Goal: Information Seeking & Learning: Learn about a topic

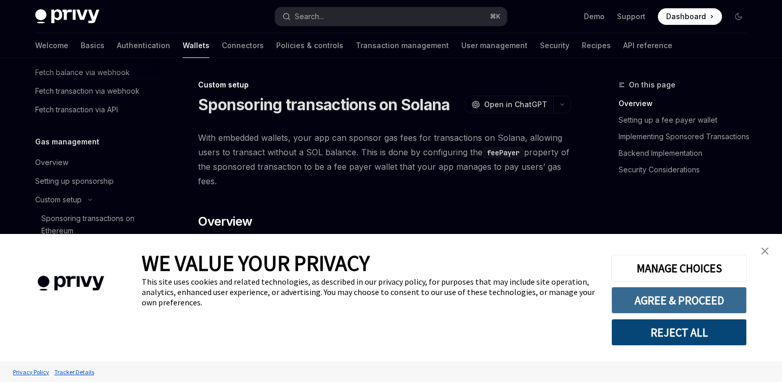
click at [677, 300] on button "AGREE & PROCEED" at bounding box center [678, 299] width 135 height 27
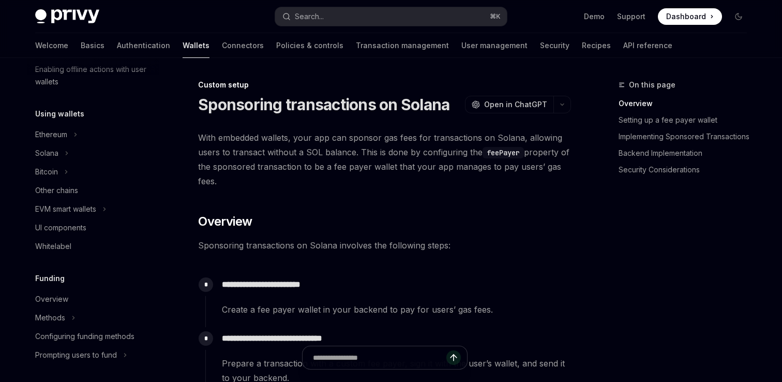
scroll to position [212, 0]
click at [72, 211] on div "EVM smart wallets" at bounding box center [65, 211] width 61 height 12
type textarea "*"
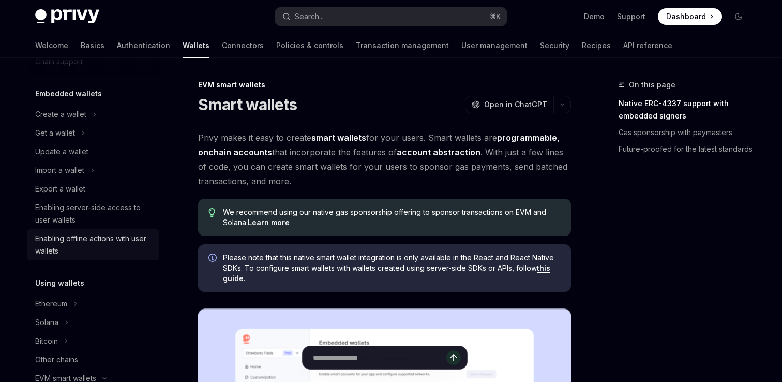
scroll to position [39, 0]
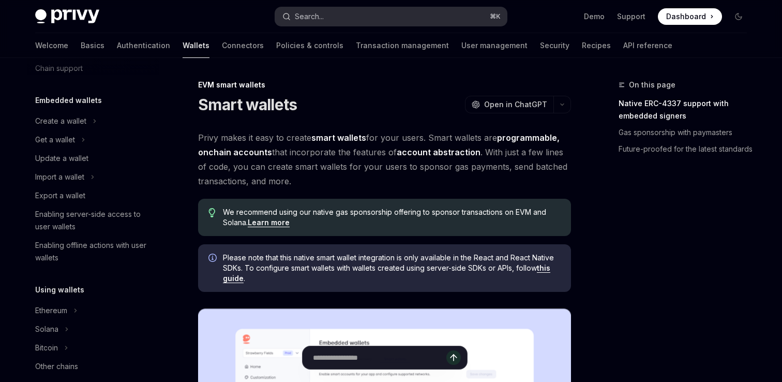
click at [330, 14] on button "Search... ⌘ K" at bounding box center [391, 16] width 232 height 19
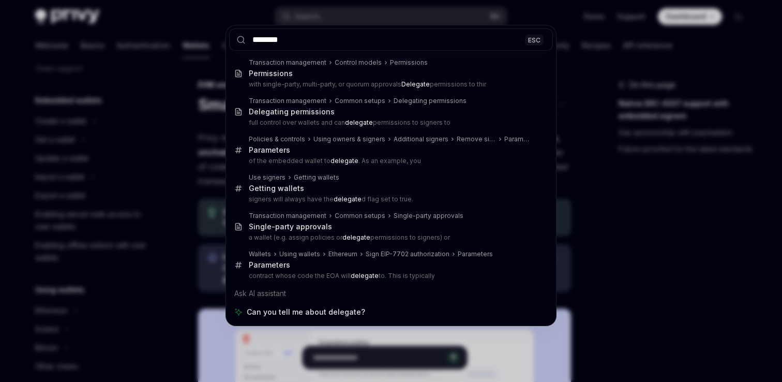
type input "********"
click at [139, 31] on div "******** ESC Transaction management Control models Permissions Permissions with…" at bounding box center [391, 191] width 782 height 382
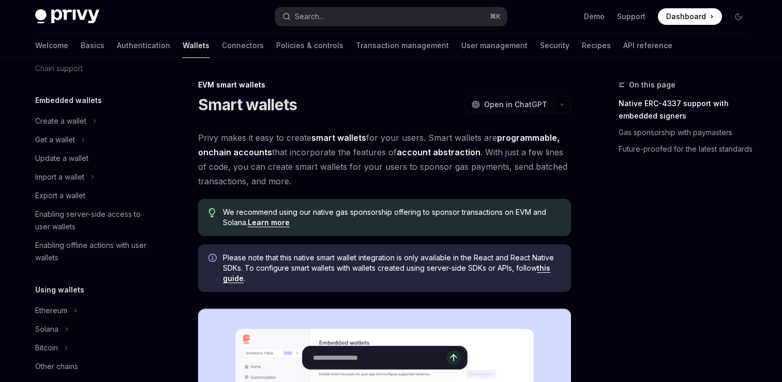
click at [100, 17] on div "Privy Docs home page" at bounding box center [151, 16] width 232 height 14
click at [86, 16] on img at bounding box center [67, 16] width 64 height 14
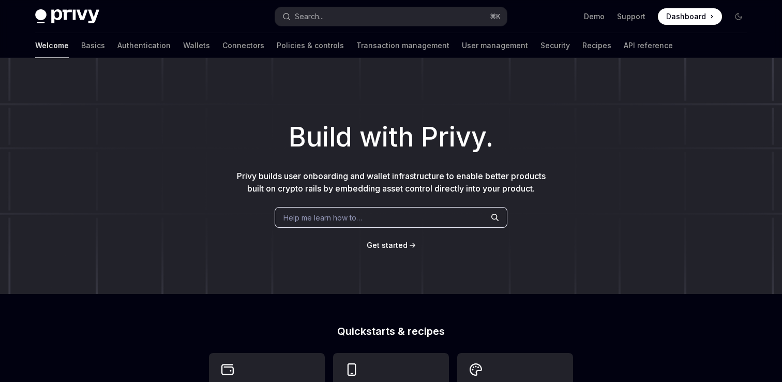
click at [335, 219] on span "Help me learn how to…" at bounding box center [322, 217] width 79 height 11
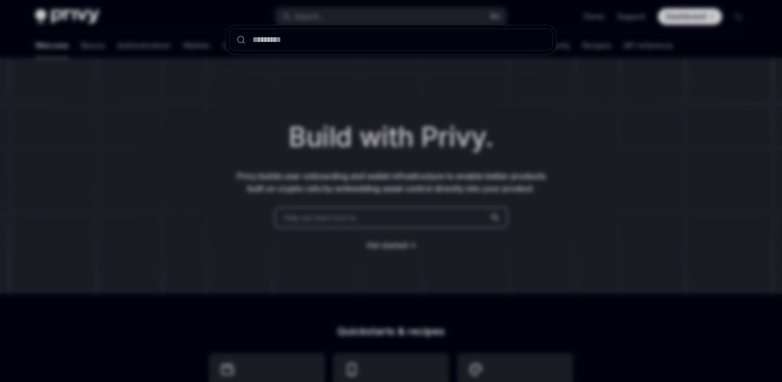
click at [558, 316] on div at bounding box center [391, 191] width 782 height 382
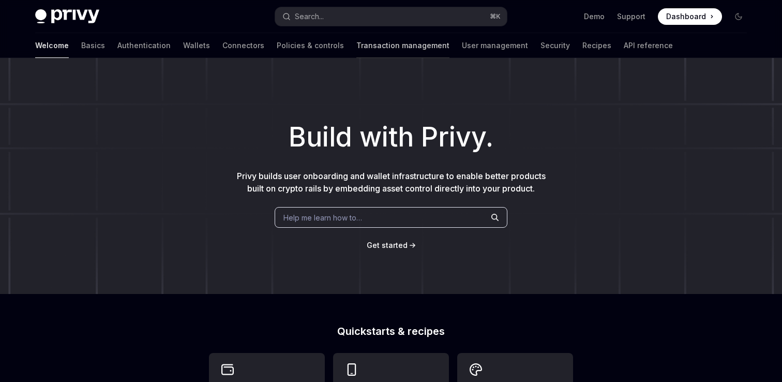
click at [377, 48] on link "Transaction management" at bounding box center [402, 45] width 93 height 25
type textarea "*"
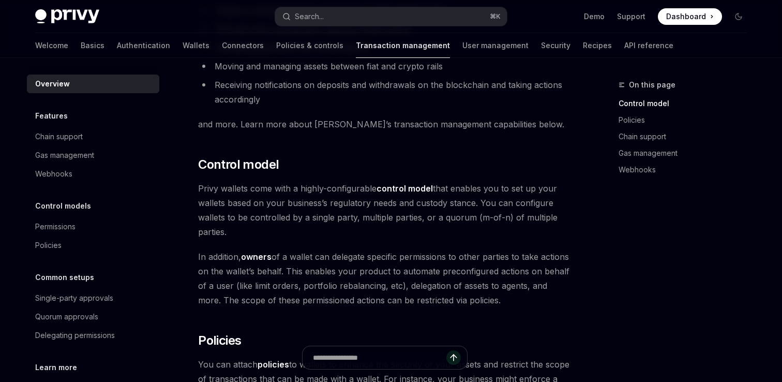
scroll to position [143, 0]
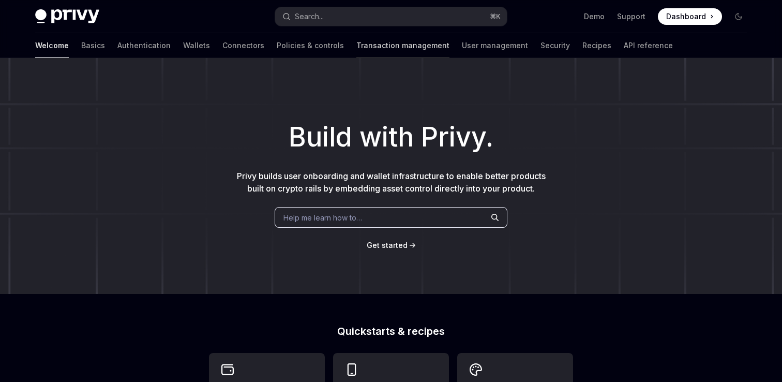
click at [368, 51] on link "Transaction management" at bounding box center [402, 45] width 93 height 25
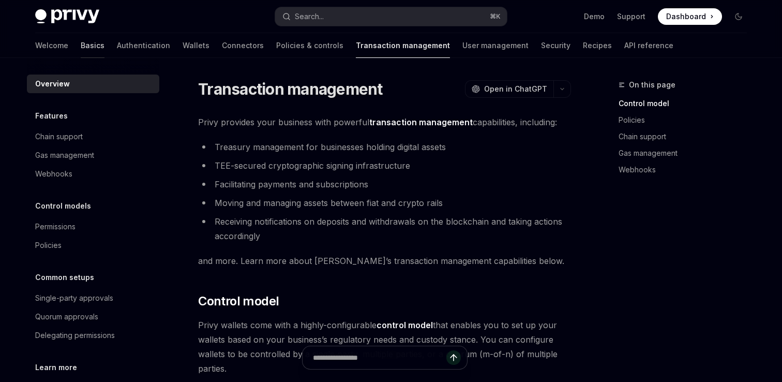
click at [81, 51] on link "Basics" at bounding box center [93, 45] width 24 height 25
type textarea "*"
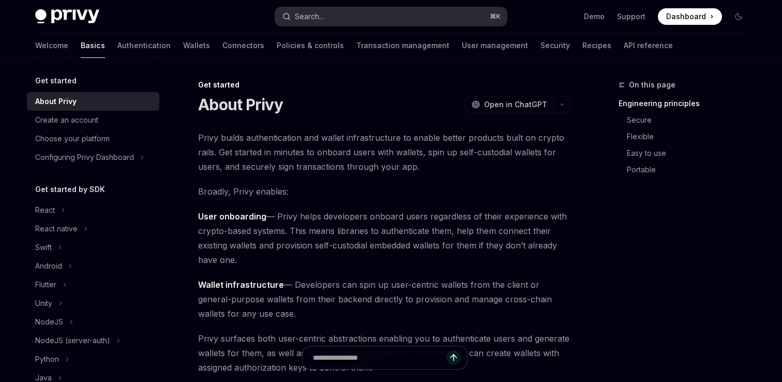
click at [358, 12] on button "Search... ⌘ K" at bounding box center [391, 16] width 232 height 19
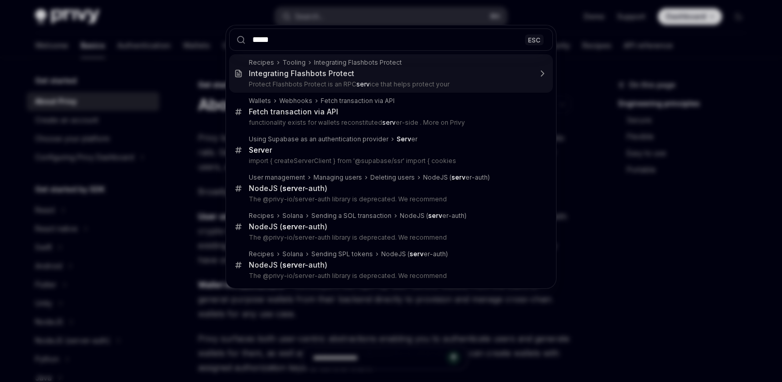
type input "******"
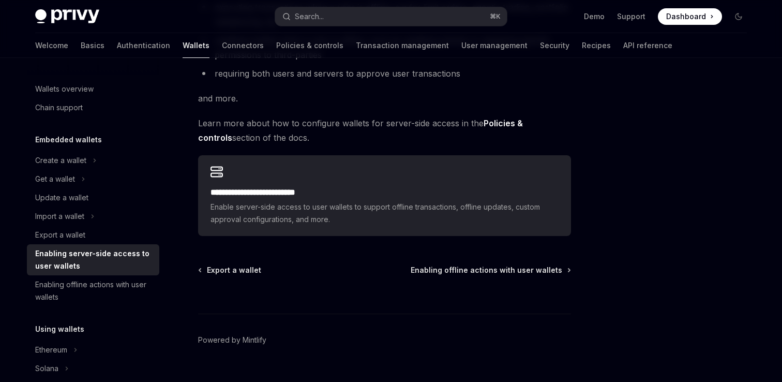
scroll to position [228, 0]
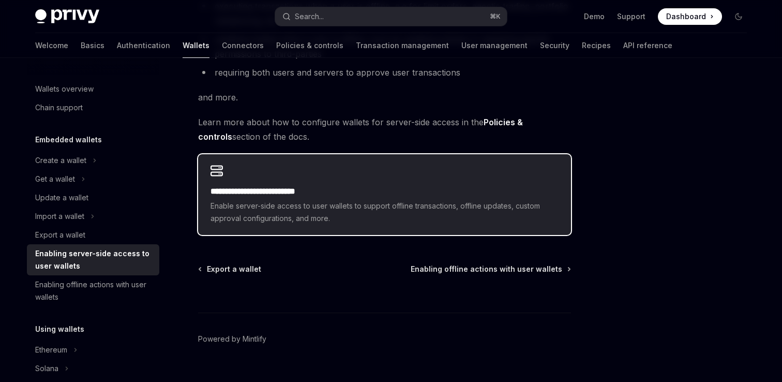
click at [327, 213] on span "Enable server-side access to user wallets to support offline transactions, offl…" at bounding box center [384, 212] width 348 height 25
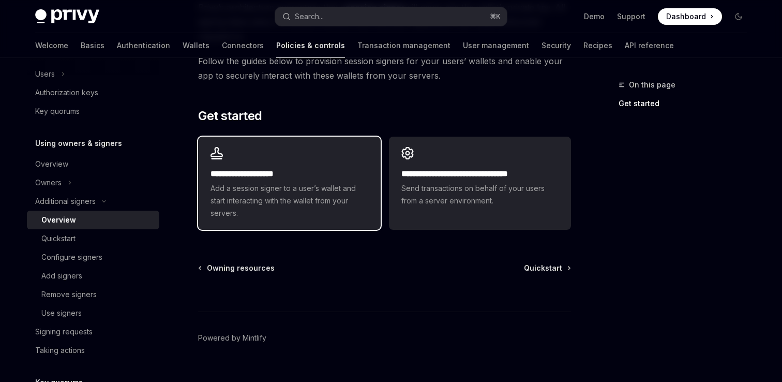
scroll to position [306, 0]
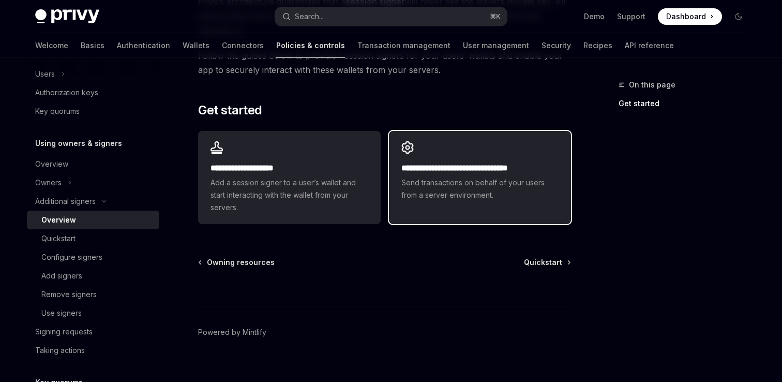
click at [503, 165] on h2 "**********" at bounding box center [479, 168] width 157 height 12
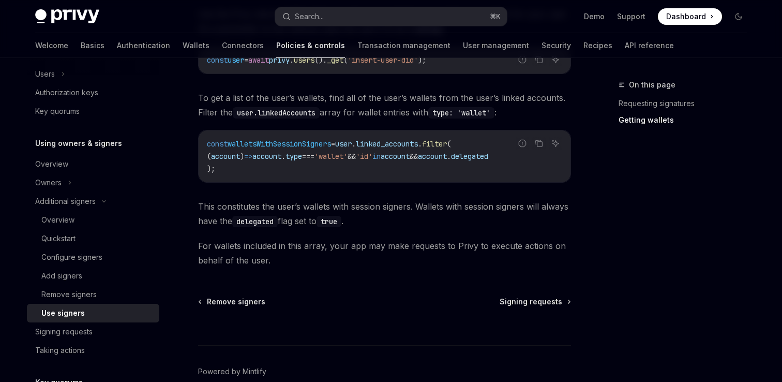
scroll to position [501, 0]
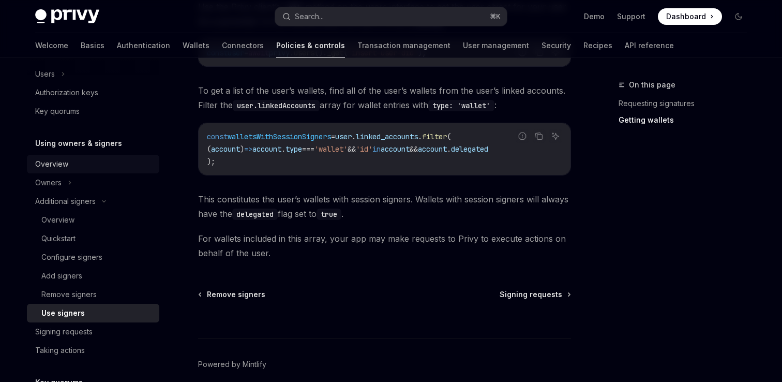
click at [103, 161] on div "Overview" at bounding box center [94, 164] width 118 height 12
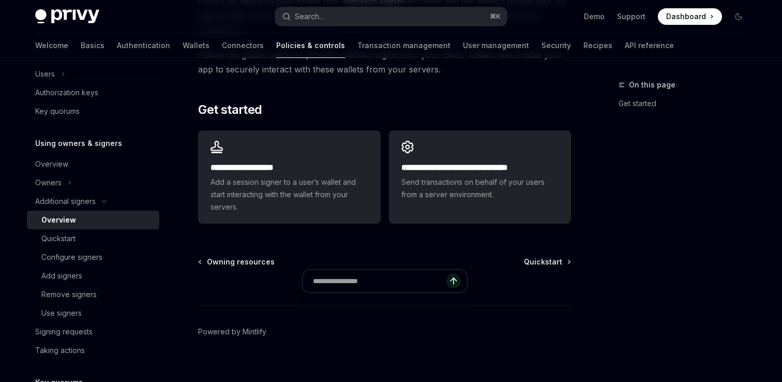
scroll to position [306, 0]
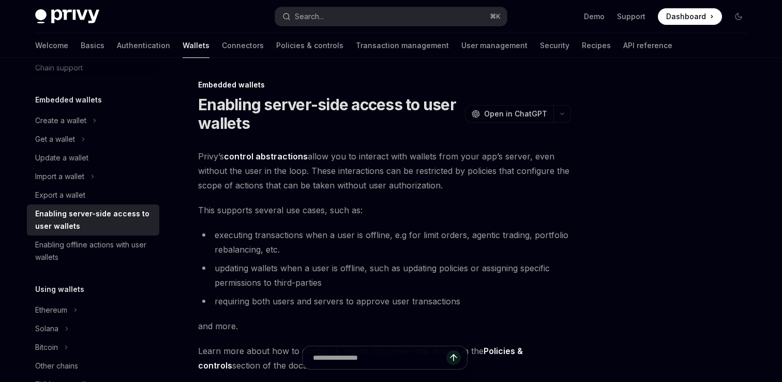
click at [285, 158] on link "control abstractions" at bounding box center [266, 156] width 84 height 11
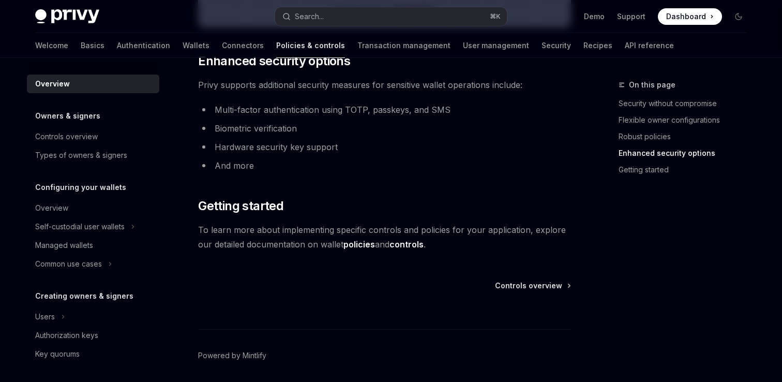
scroll to position [908, 0]
type textarea "*"
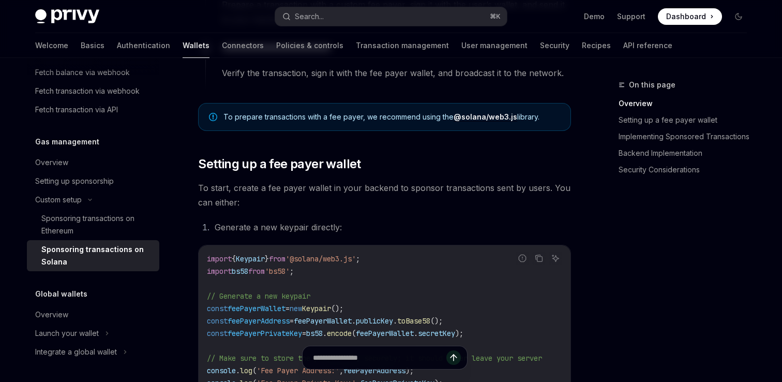
scroll to position [359, 0]
click at [339, 17] on button "Search... ⌘ K" at bounding box center [391, 16] width 232 height 19
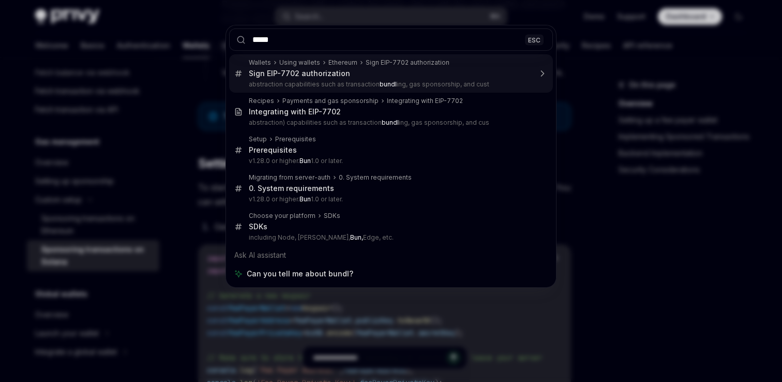
type input "****"
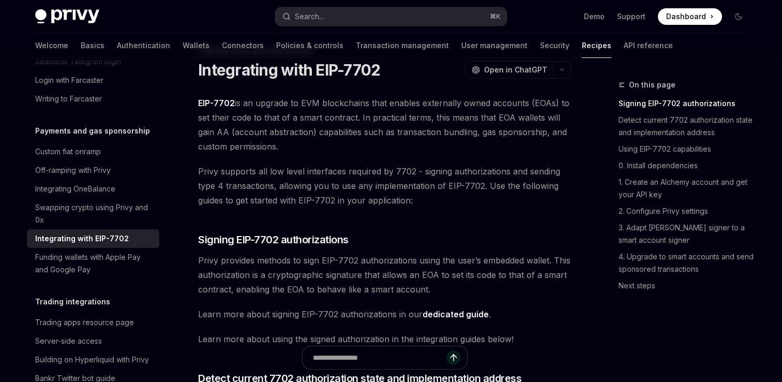
scroll to position [33, 0]
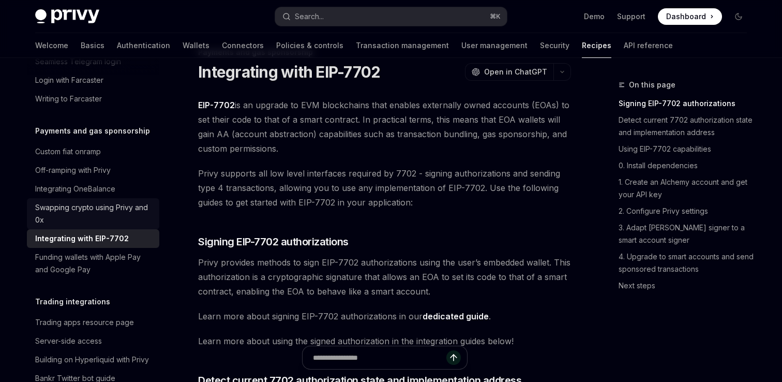
click at [140, 201] on div "Swapping crypto using Privy and 0x" at bounding box center [94, 213] width 118 height 25
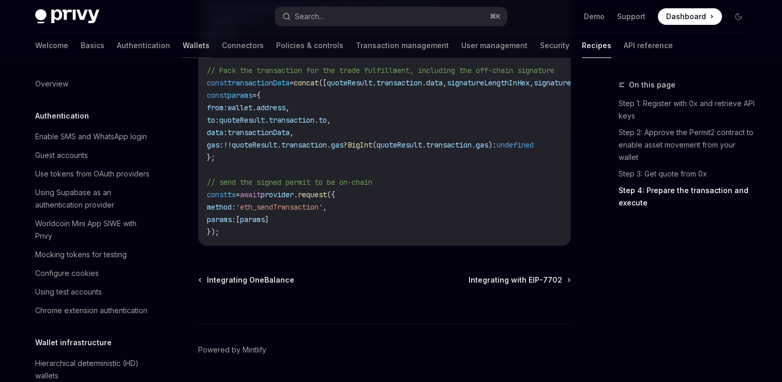
click at [182, 50] on link "Wallets" at bounding box center [195, 45] width 27 height 25
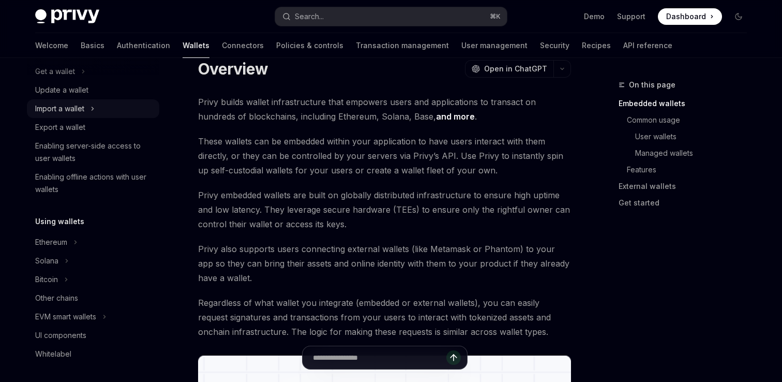
scroll to position [103, 0]
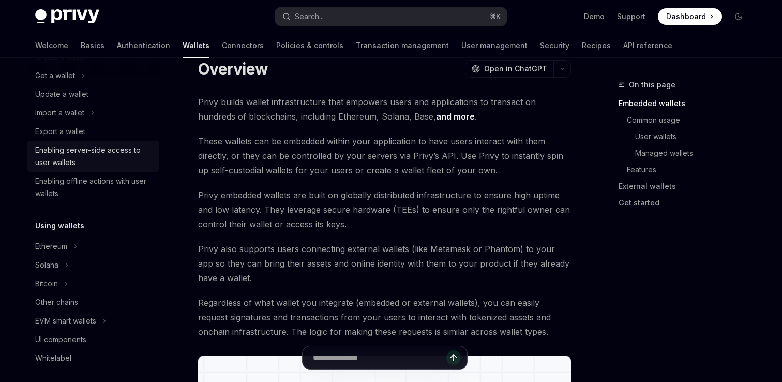
click at [82, 168] on div "Enabling server-side access to user wallets" at bounding box center [94, 156] width 118 height 25
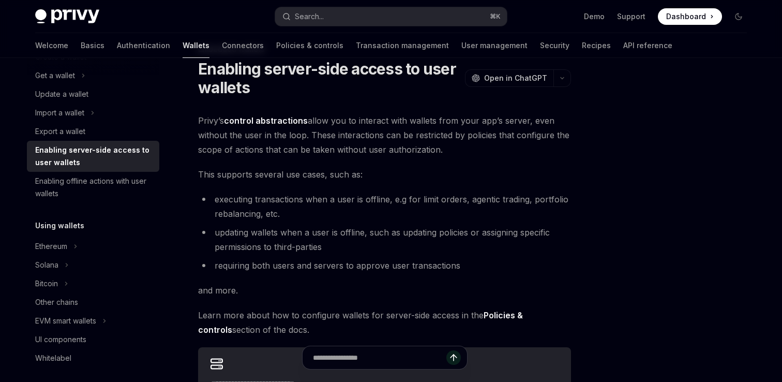
click at [263, 121] on link "control abstractions" at bounding box center [266, 120] width 84 height 11
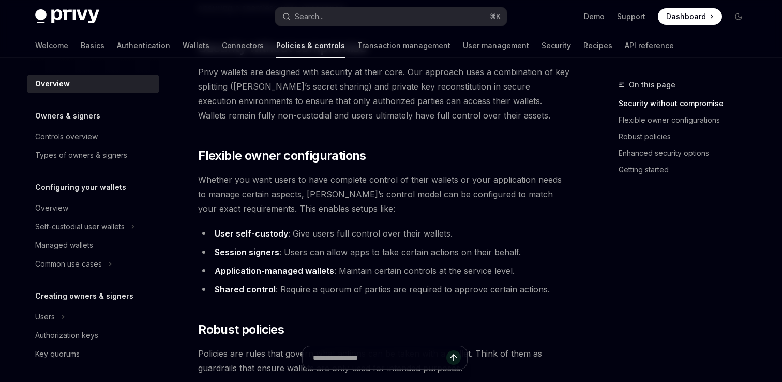
scroll to position [145, 0]
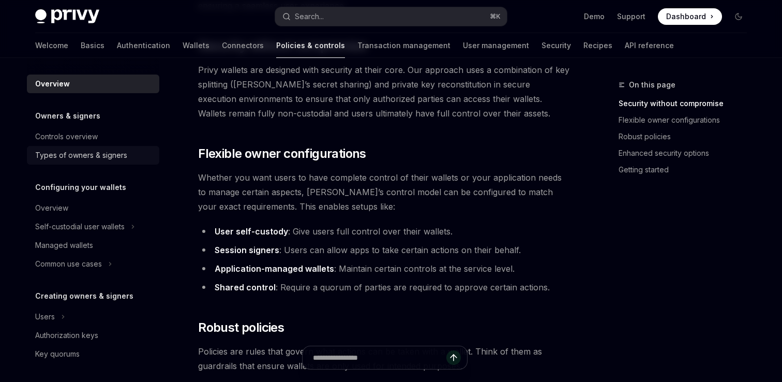
click at [109, 149] on div "Types of owners & signers" at bounding box center [81, 155] width 92 height 12
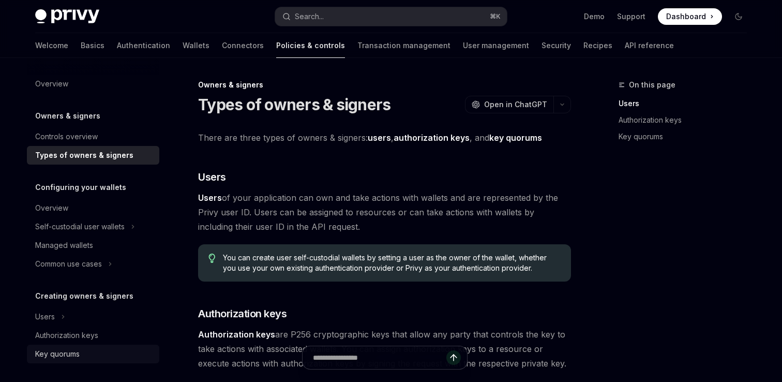
click at [65, 351] on div "Key quorums" at bounding box center [57, 353] width 44 height 12
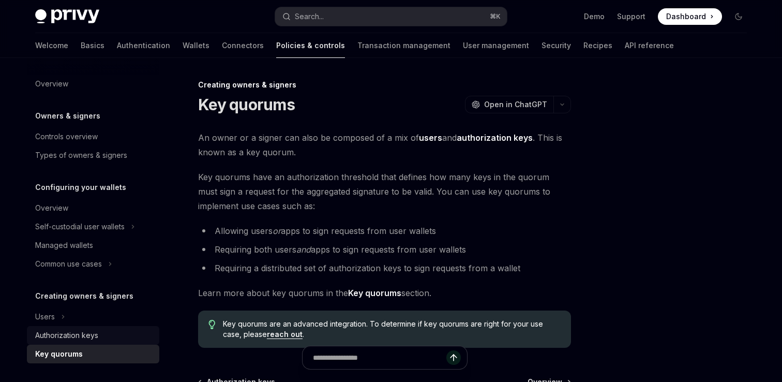
click at [81, 337] on div "Authorization keys" at bounding box center [66, 335] width 63 height 12
type textarea "*"
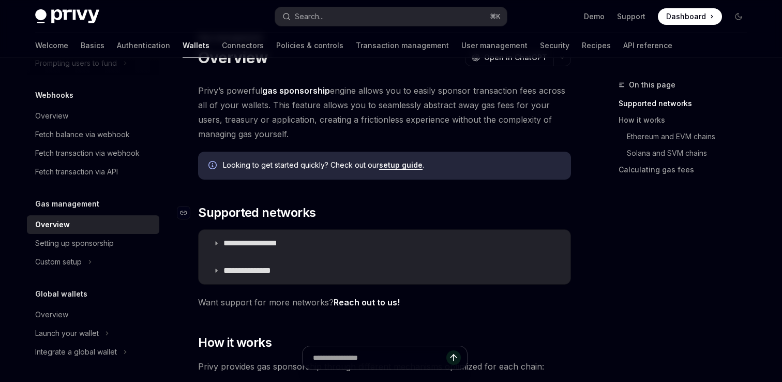
scroll to position [51, 0]
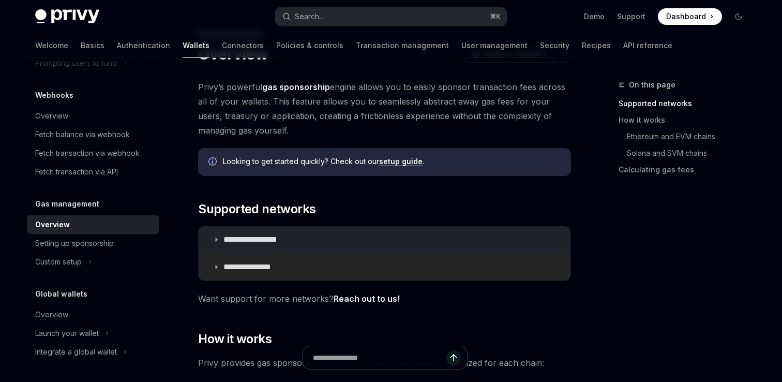
click at [277, 266] on p "**********" at bounding box center [256, 267] width 66 height 10
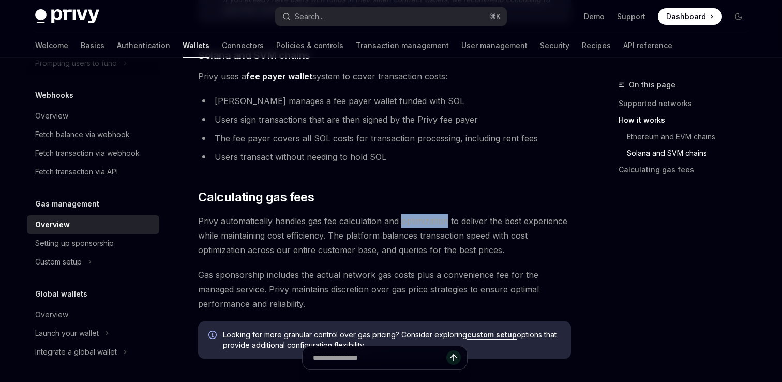
scroll to position [824, 0]
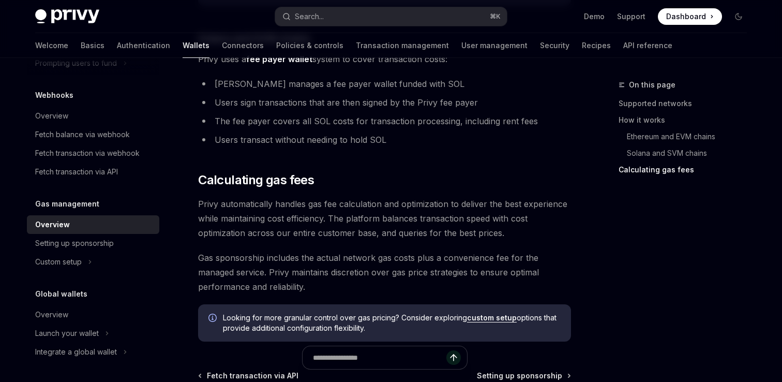
click at [70, 319] on div "Overview" at bounding box center [94, 314] width 118 height 12
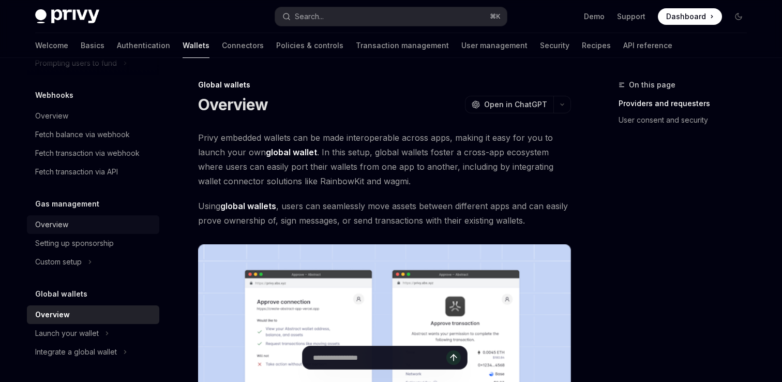
click at [62, 225] on div "Overview" at bounding box center [51, 224] width 33 height 12
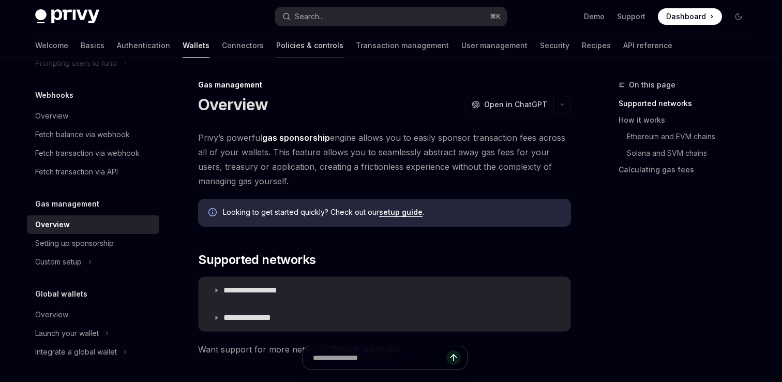
click at [276, 48] on link "Policies & controls" at bounding box center [309, 45] width 67 height 25
type textarea "*"
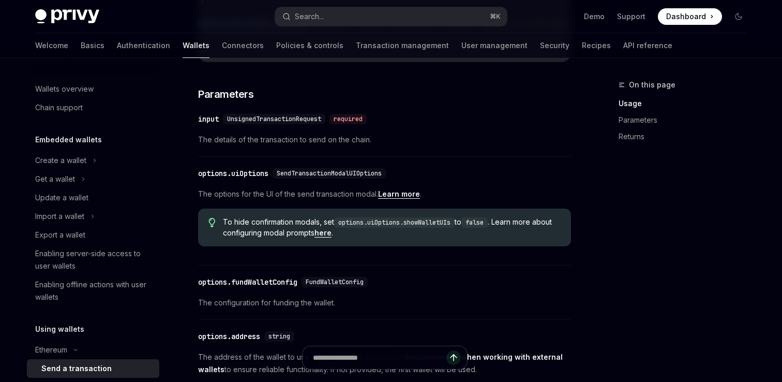
scroll to position [412, 0]
click at [331, 237] on link "here" at bounding box center [322, 231] width 17 height 9
type textarea "*"
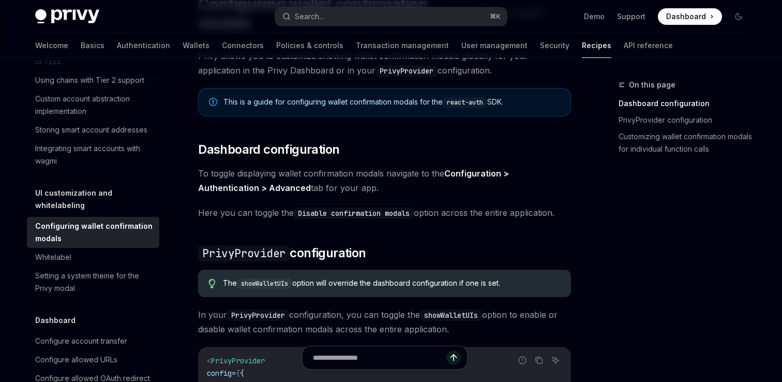
scroll to position [102, 0]
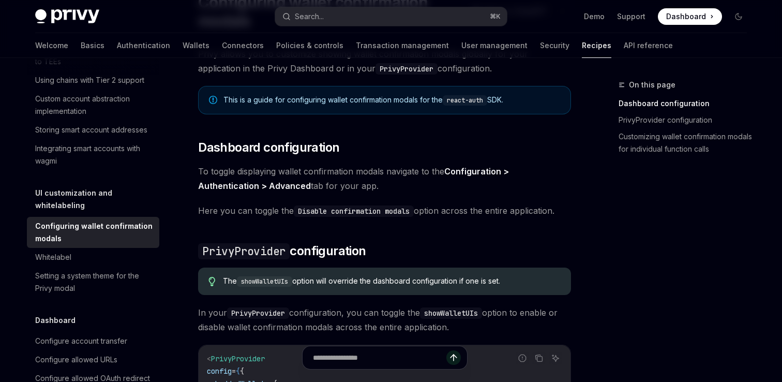
click at [240, 184] on link "Configuration > Authentication > Advanced" at bounding box center [353, 178] width 311 height 25
